Goal: Task Accomplishment & Management: Complete application form

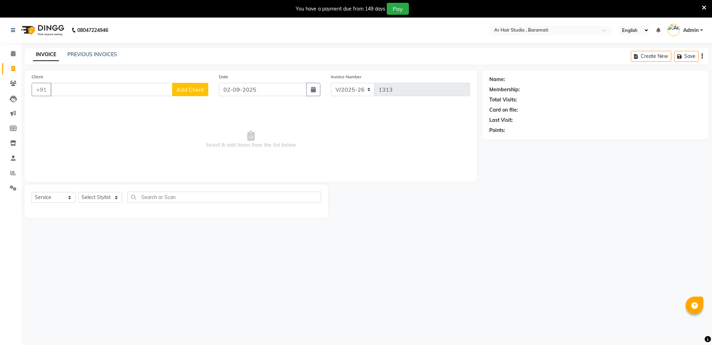
select select "672"
select select "service"
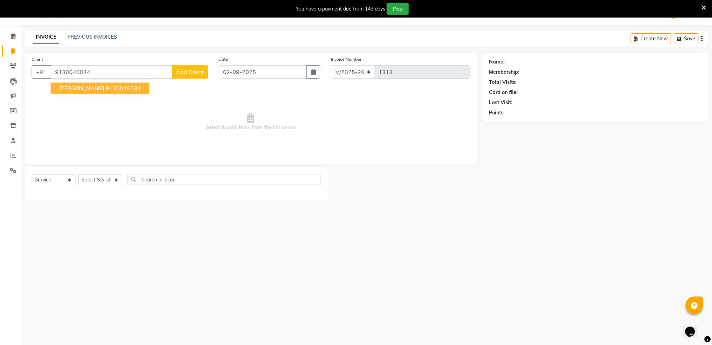
click at [106, 88] on ngb-highlight "9130046034" at bounding box center [123, 88] width 35 height 7
type input "9130046034"
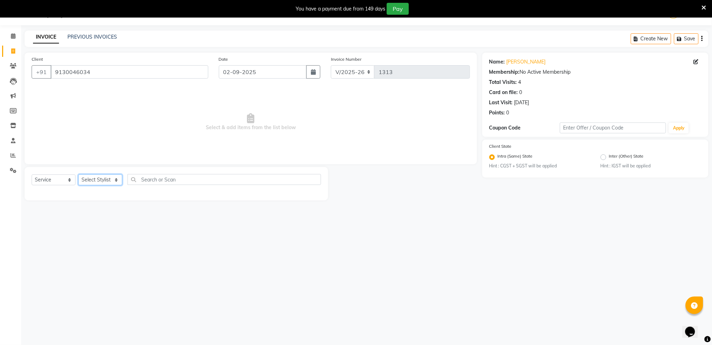
click at [87, 180] on select "Select Stylist Akshay shree [PERSON_NAME]" at bounding box center [100, 179] width 44 height 11
select select "79676"
click at [78, 174] on select "Select Stylist Akshay shree [PERSON_NAME]" at bounding box center [100, 179] width 44 height 11
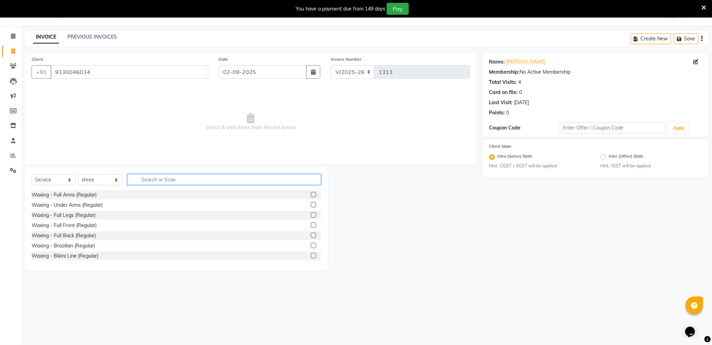
click at [158, 178] on input "text" at bounding box center [223, 179] width 193 height 11
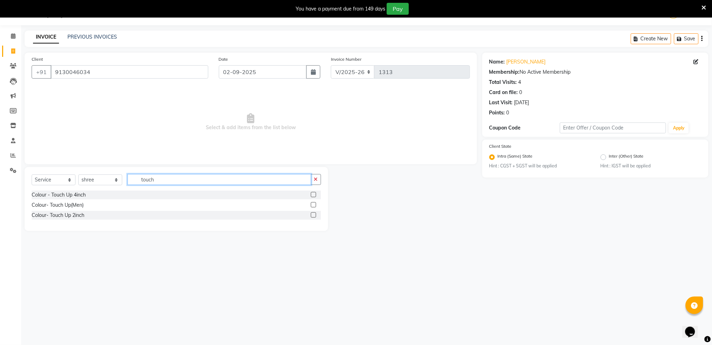
type input "touch"
click at [314, 196] on label at bounding box center [313, 194] width 5 height 5
click at [314, 196] on input "checkbox" at bounding box center [313, 195] width 5 height 5
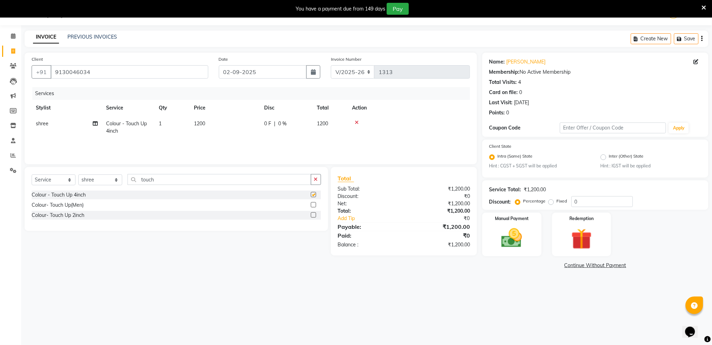
click at [314, 196] on label at bounding box center [313, 194] width 5 height 5
click at [314, 196] on input "checkbox" at bounding box center [313, 195] width 5 height 5
checkbox input "false"
click at [314, 215] on label at bounding box center [313, 214] width 5 height 5
click at [314, 215] on input "checkbox" at bounding box center [313, 215] width 5 height 5
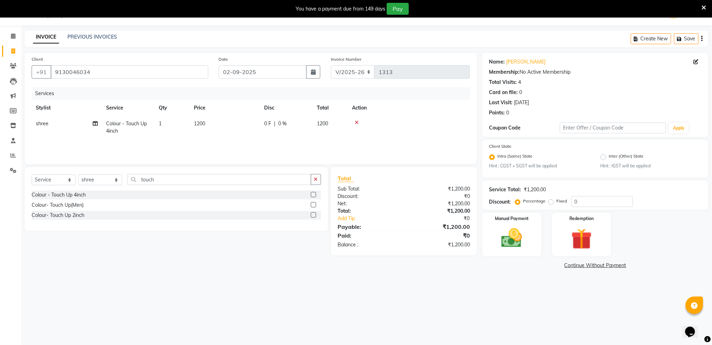
checkbox input "true"
click at [314, 197] on label at bounding box center [313, 194] width 5 height 5
click at [314, 197] on input "checkbox" at bounding box center [313, 195] width 5 height 5
checkbox input "true"
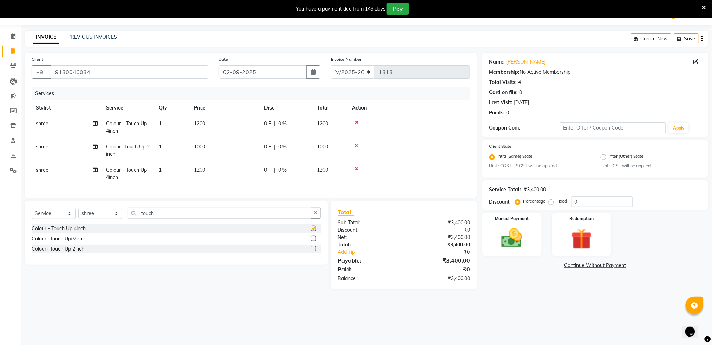
checkbox input "false"
click at [357, 168] on icon at bounding box center [357, 168] width 4 height 5
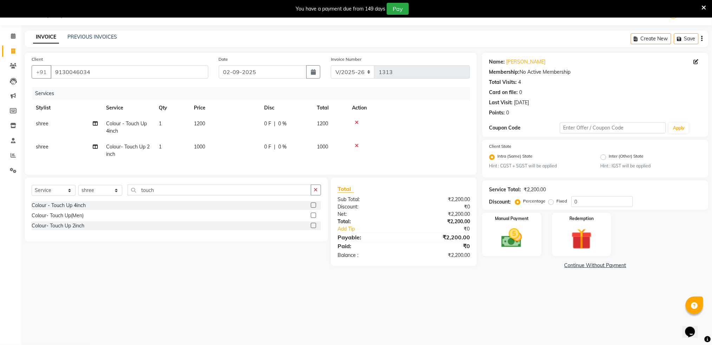
click at [356, 147] on icon at bounding box center [357, 145] width 4 height 5
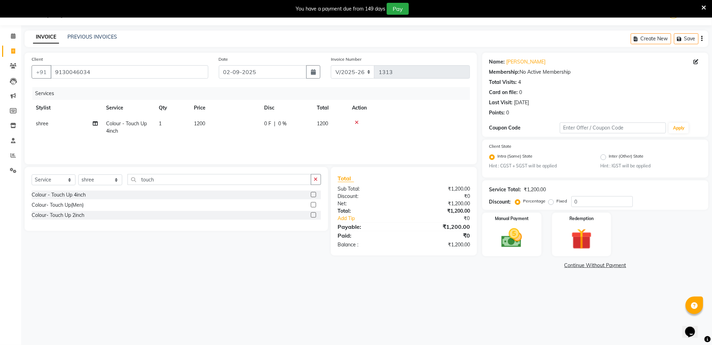
click at [322, 125] on span "1200" at bounding box center [322, 123] width 11 height 6
select select "79676"
click at [322, 125] on div "0 F | 0 %" at bounding box center [325, 125] width 56 height 11
click at [269, 124] on input "1200" at bounding box center [258, 125] width 62 height 11
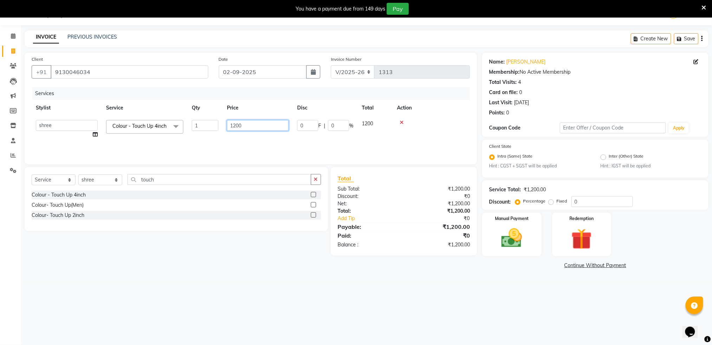
click at [269, 124] on input "1200" at bounding box center [258, 125] width 62 height 11
type input "1000"
click at [454, 113] on th "Action" at bounding box center [431, 108] width 77 height 16
click at [514, 246] on img at bounding box center [511, 238] width 35 height 25
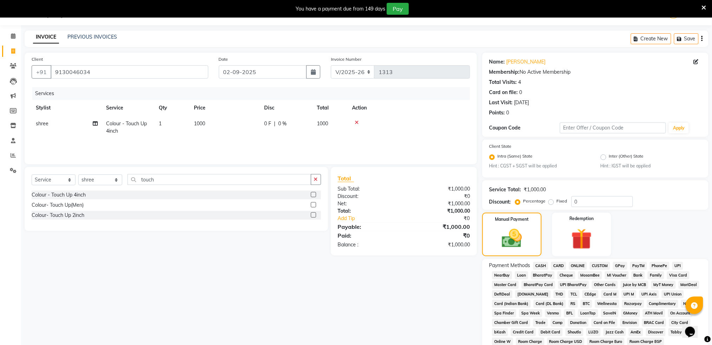
click at [581, 265] on span "ONLINE" at bounding box center [578, 266] width 18 height 8
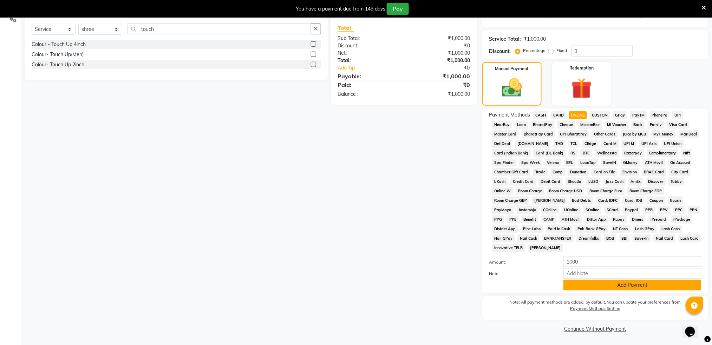
click at [664, 283] on button "Add Payment" at bounding box center [632, 285] width 138 height 11
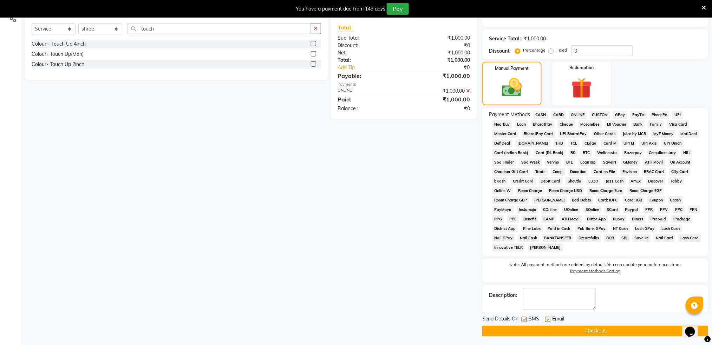
click at [525, 320] on label at bounding box center [523, 319] width 5 height 5
click at [525, 320] on input "checkbox" at bounding box center [523, 320] width 5 height 5
checkbox input "false"
click at [540, 331] on button "Checkout" at bounding box center [595, 331] width 226 height 11
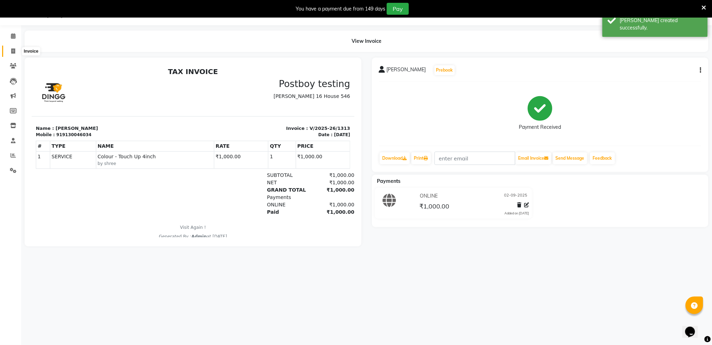
click at [15, 50] on span at bounding box center [13, 51] width 12 height 8
select select "672"
select select "service"
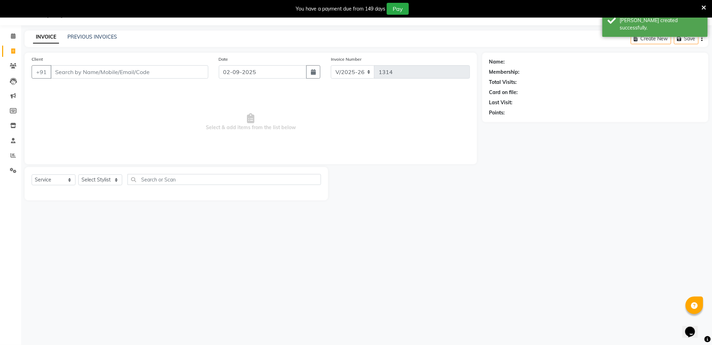
click at [82, 76] on input "Client" at bounding box center [130, 71] width 158 height 13
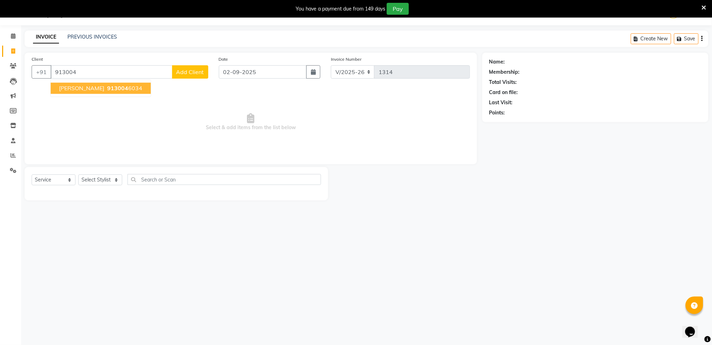
click at [85, 86] on span "[PERSON_NAME]" at bounding box center [81, 88] width 45 height 7
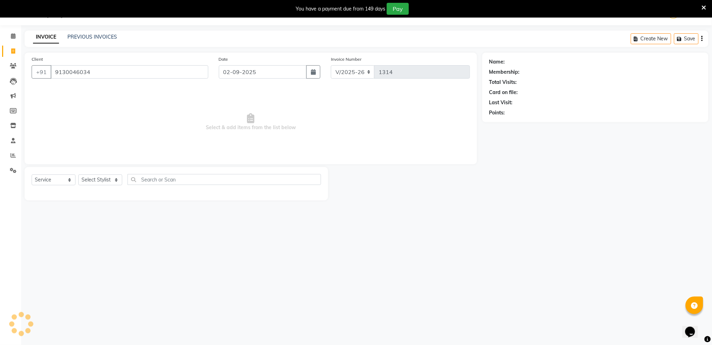
type input "9130046034"
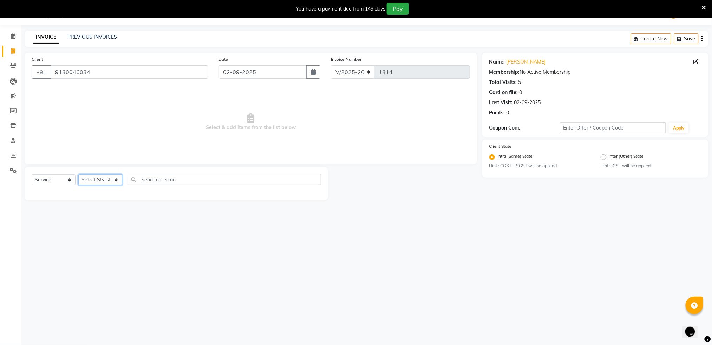
click at [98, 179] on select "Select Stylist Akshay shree [PERSON_NAME]" at bounding box center [100, 179] width 44 height 11
select select "89943"
click at [78, 174] on select "Select Stylist Akshay shree [PERSON_NAME]" at bounding box center [100, 179] width 44 height 11
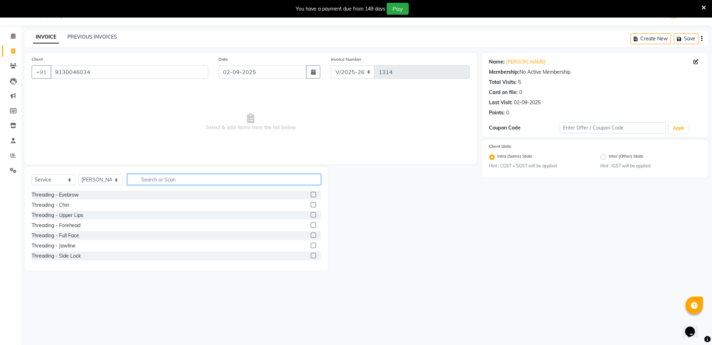
click at [169, 182] on input "text" at bounding box center [223, 179] width 193 height 11
type input "thre"
click at [311, 194] on label at bounding box center [313, 194] width 5 height 5
click at [311, 194] on input "checkbox" at bounding box center [313, 195] width 5 height 5
click at [311, 194] on label at bounding box center [313, 194] width 5 height 5
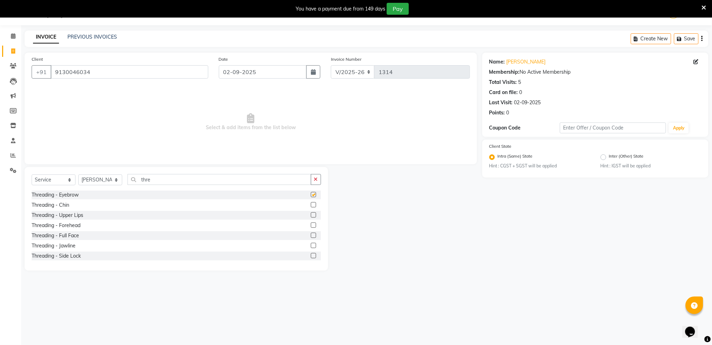
click at [311, 194] on input "checkbox" at bounding box center [313, 195] width 5 height 5
checkbox input "false"
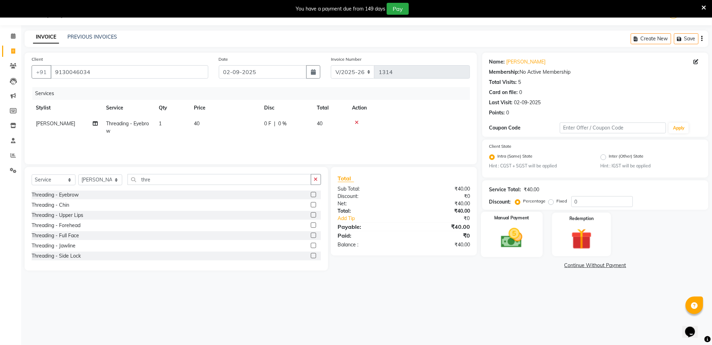
click at [531, 237] on div "Manual Payment" at bounding box center [511, 234] width 61 height 45
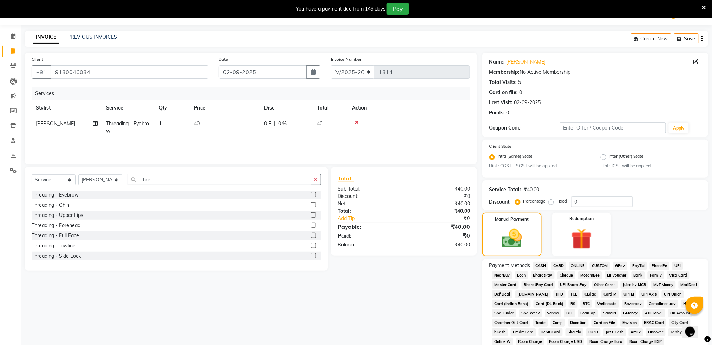
click at [580, 262] on span "ONLINE" at bounding box center [578, 266] width 18 height 8
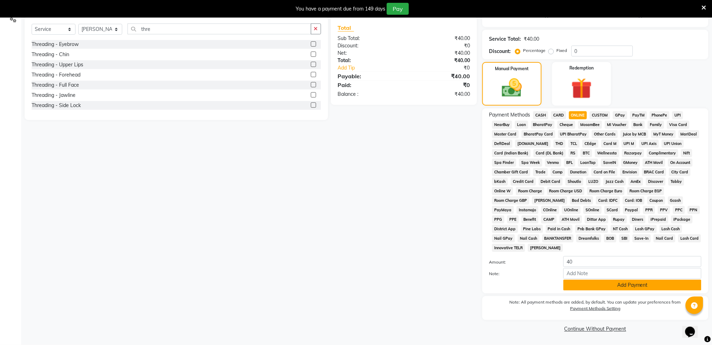
click at [616, 284] on button "Add Payment" at bounding box center [632, 285] width 138 height 11
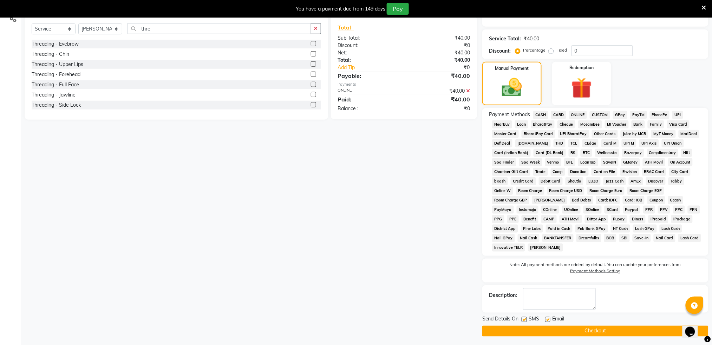
click at [527, 319] on div "SMS" at bounding box center [533, 320] width 24 height 9
click at [523, 322] on label at bounding box center [523, 319] width 5 height 5
click at [523, 322] on input "checkbox" at bounding box center [523, 320] width 5 height 5
checkbox input "false"
click at [542, 332] on button "Checkout" at bounding box center [595, 331] width 226 height 11
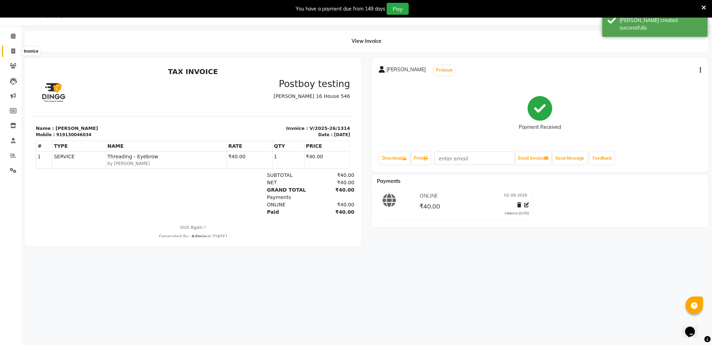
click at [10, 48] on span at bounding box center [13, 51] width 12 height 8
select select "service"
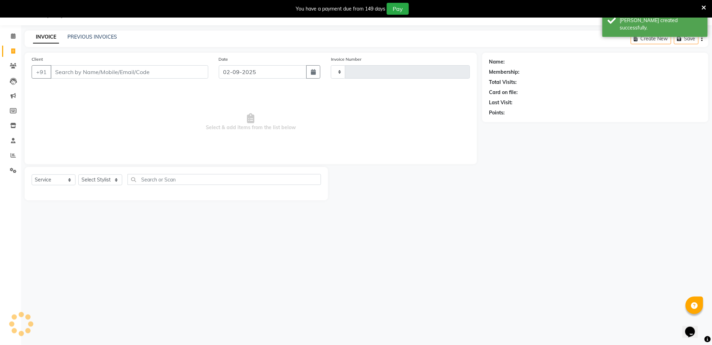
type input "1315"
select select "672"
click at [9, 140] on span at bounding box center [13, 141] width 12 height 8
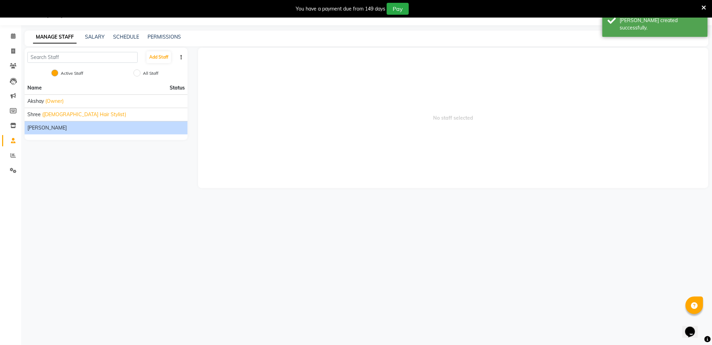
click at [50, 127] on div "[PERSON_NAME]" at bounding box center [105, 127] width 157 height 7
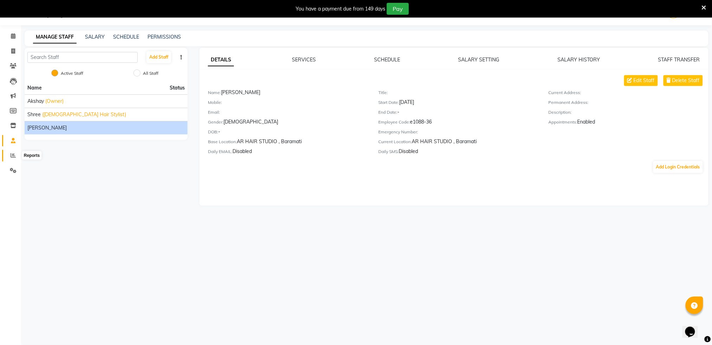
click at [14, 158] on icon at bounding box center [13, 155] width 5 height 5
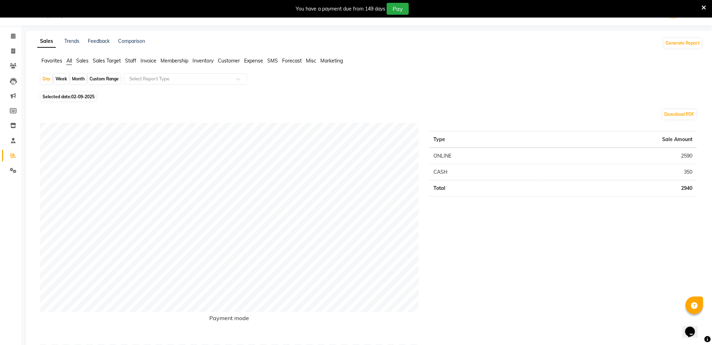
click at [58, 80] on div "Week" at bounding box center [61, 79] width 15 height 10
select select "9"
select select "2025"
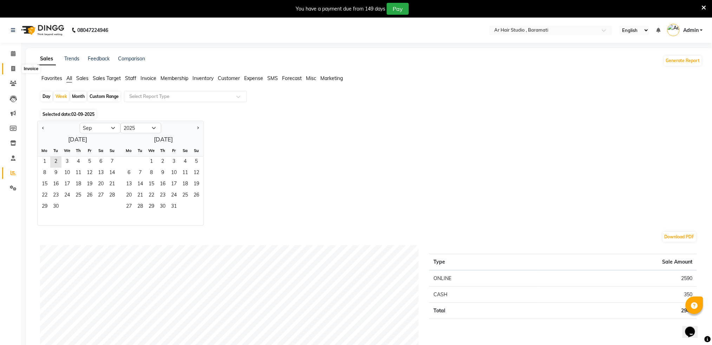
click at [11, 71] on icon at bounding box center [13, 68] width 4 height 5
select select "service"
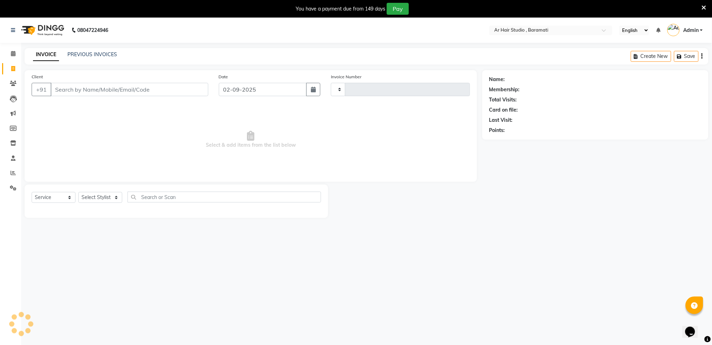
scroll to position [18, 0]
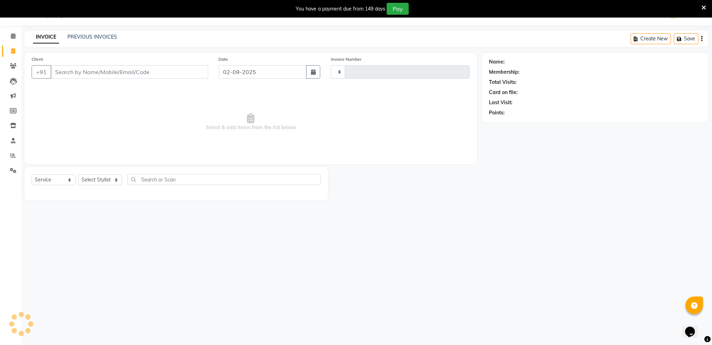
type input "1315"
select select "672"
